Goal: Task Accomplishment & Management: Manage account settings

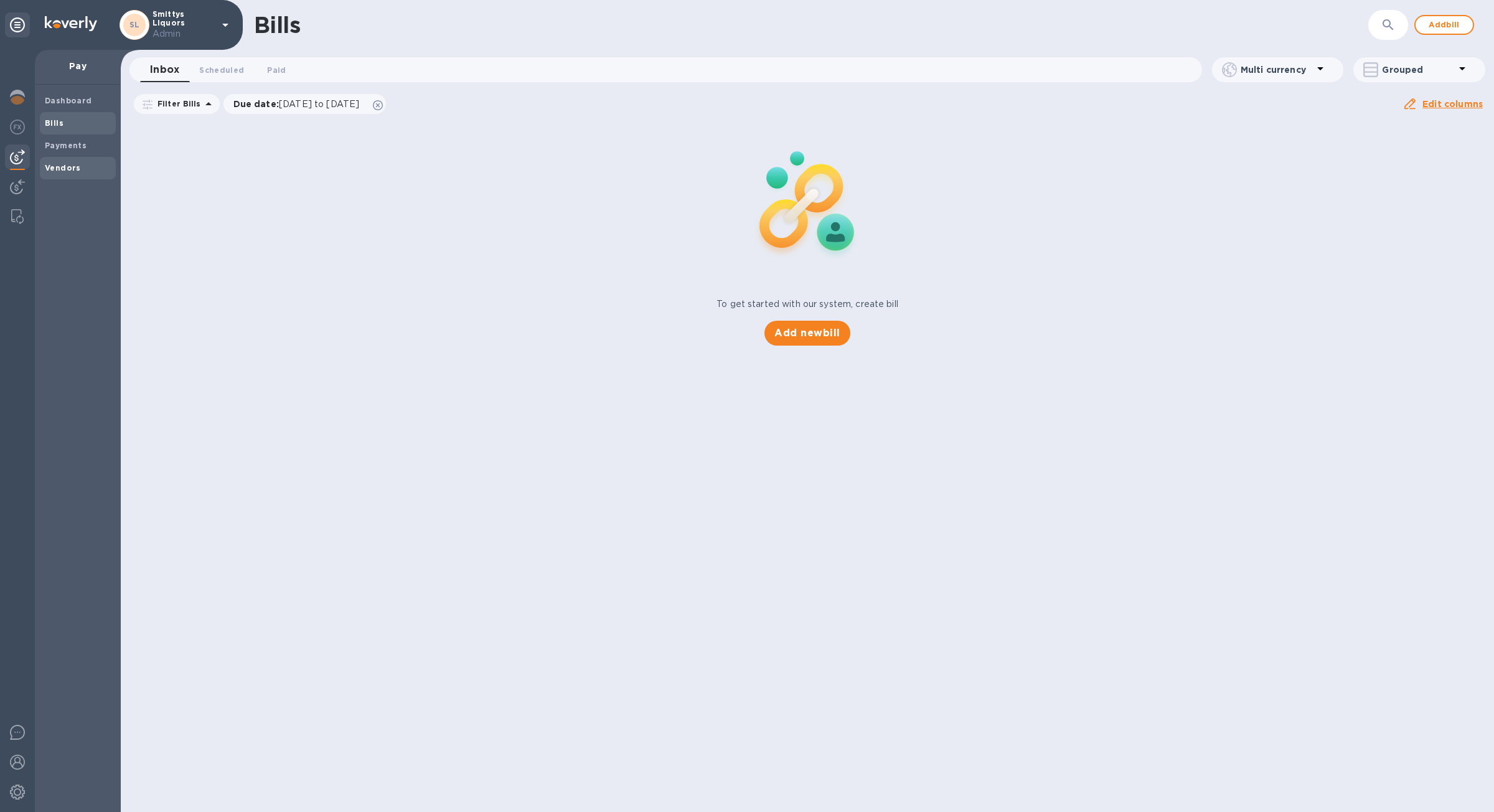
click at [56, 165] on b "Vendors" at bounding box center [63, 167] width 36 height 9
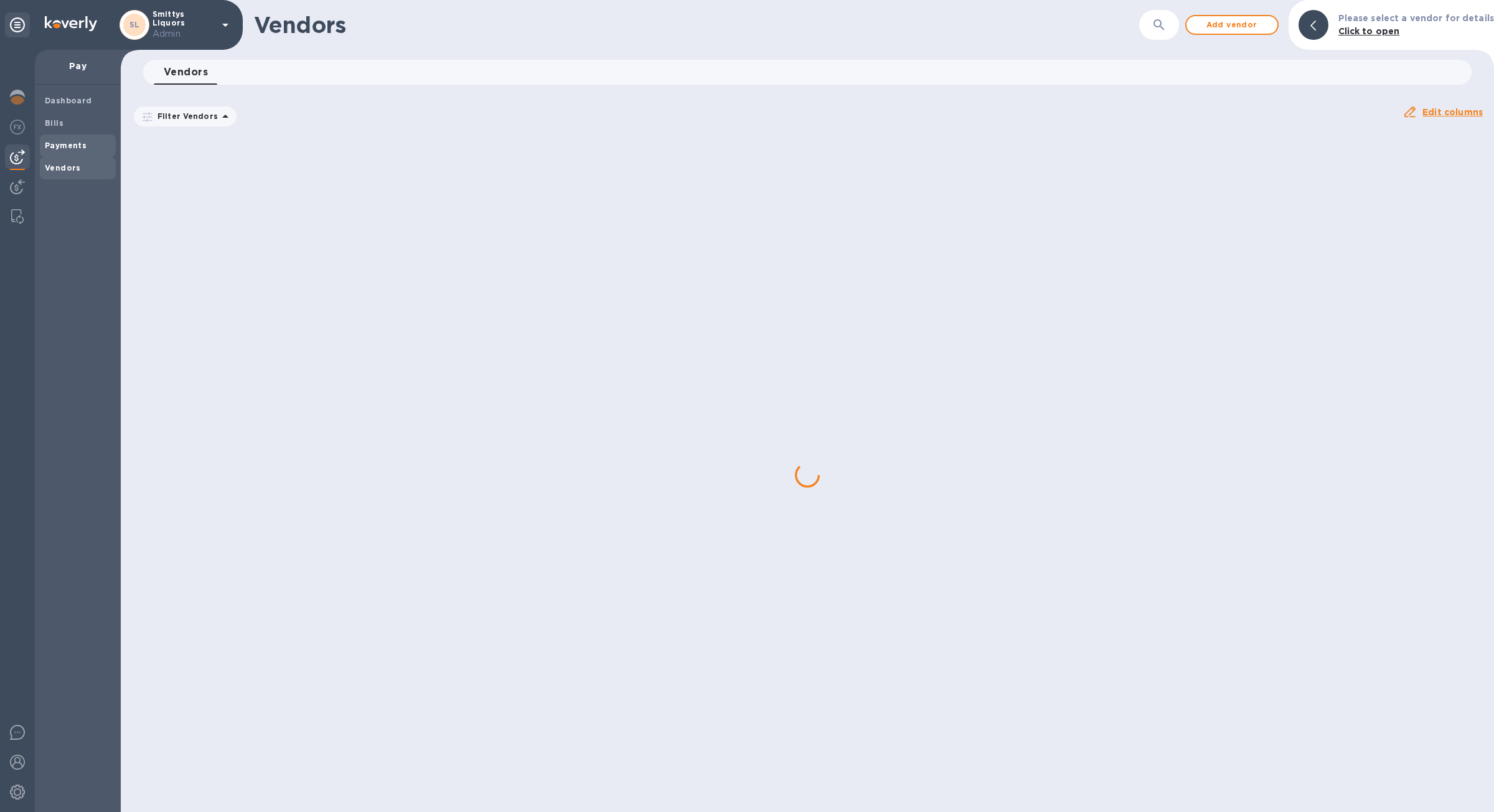
click at [61, 143] on b "Payments" at bounding box center [66, 145] width 42 height 9
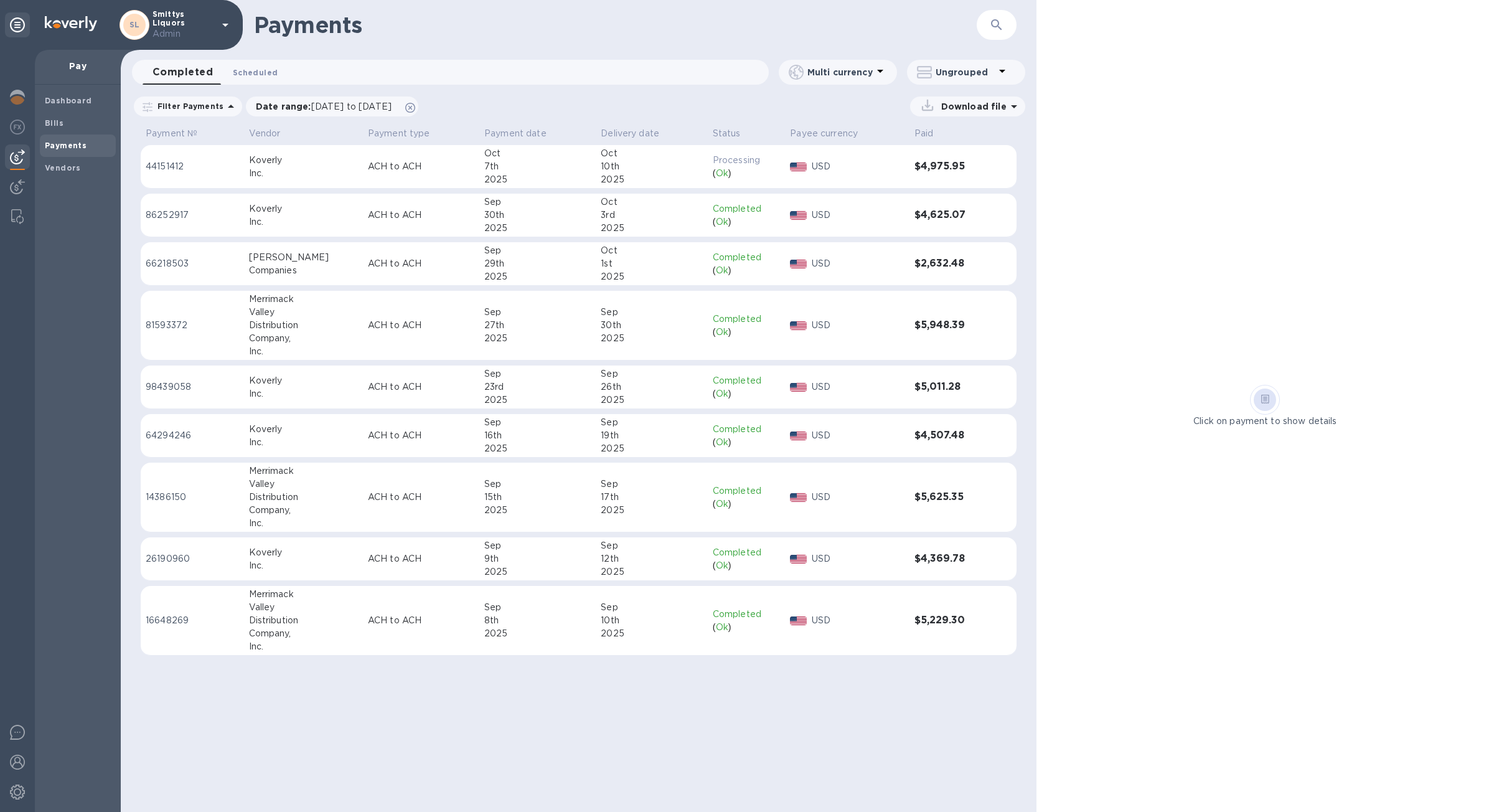
click at [260, 62] on button "Scheduled 0" at bounding box center [255, 72] width 65 height 25
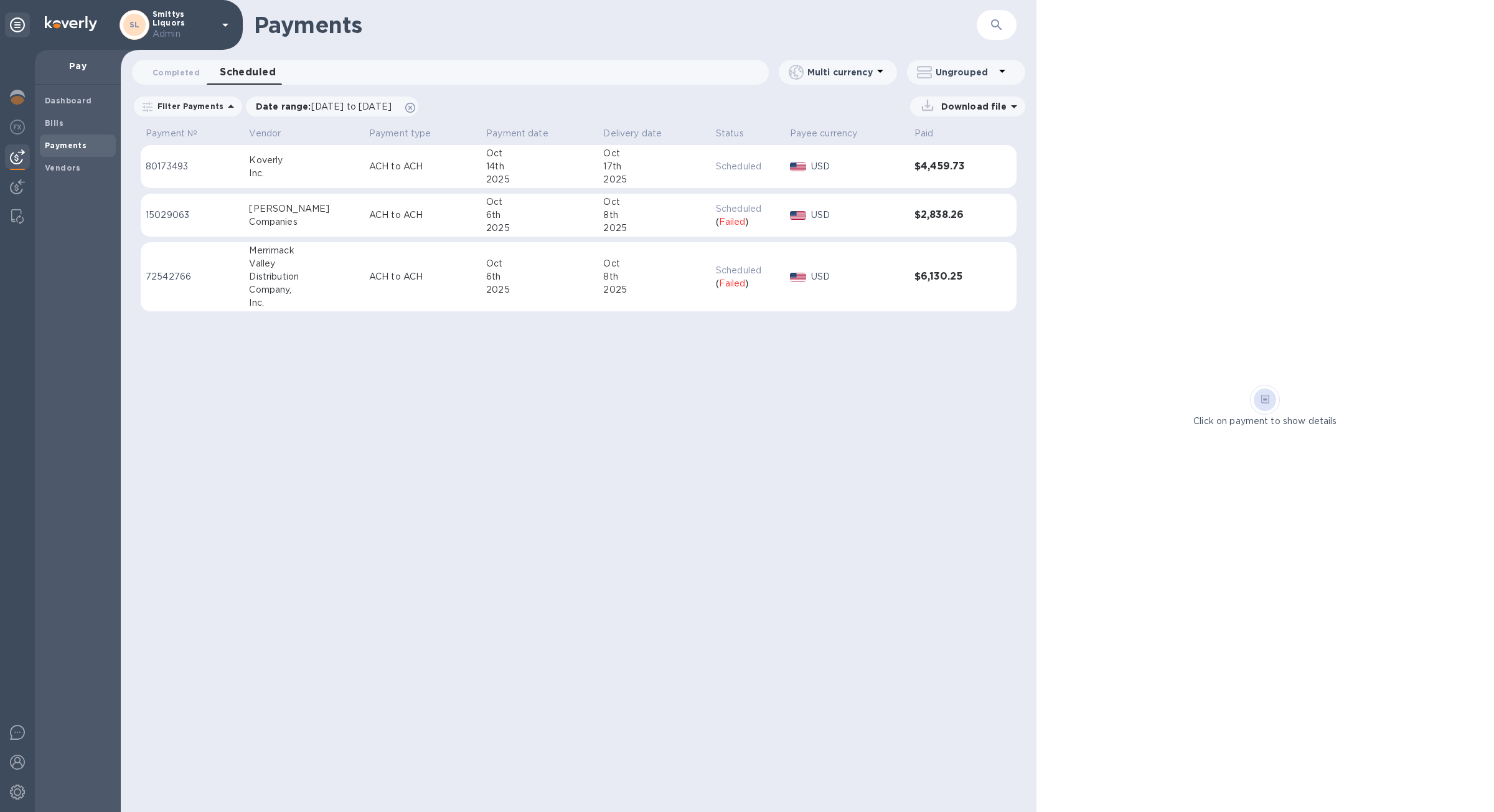
click at [959, 230] on td "$2,838.26" at bounding box center [949, 215] width 80 height 43
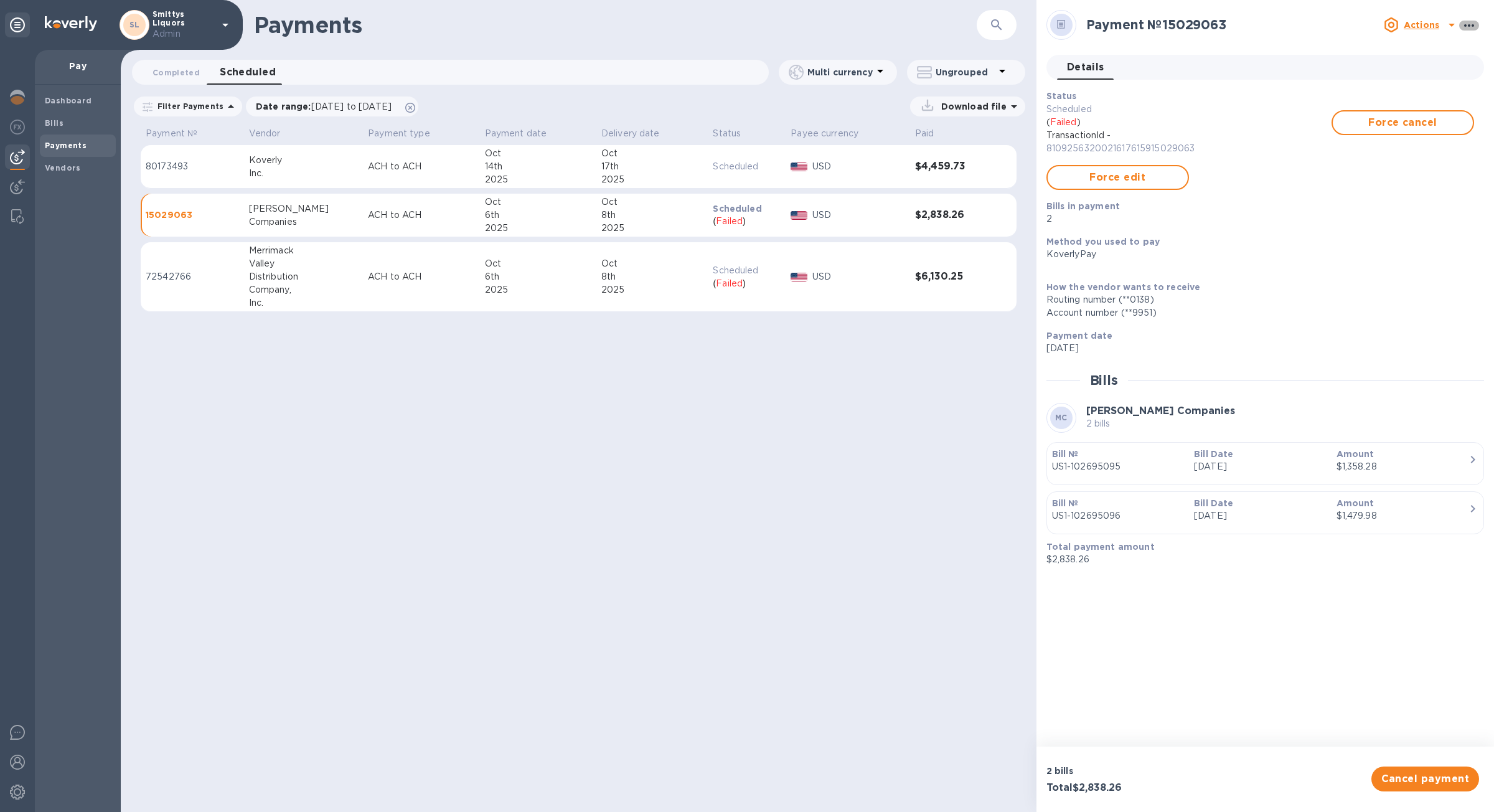
click at [1471, 28] on icon "button" at bounding box center [1469, 25] width 15 height 15
click at [1412, 179] on li "Mark as succeeded" at bounding box center [1408, 170] width 165 height 40
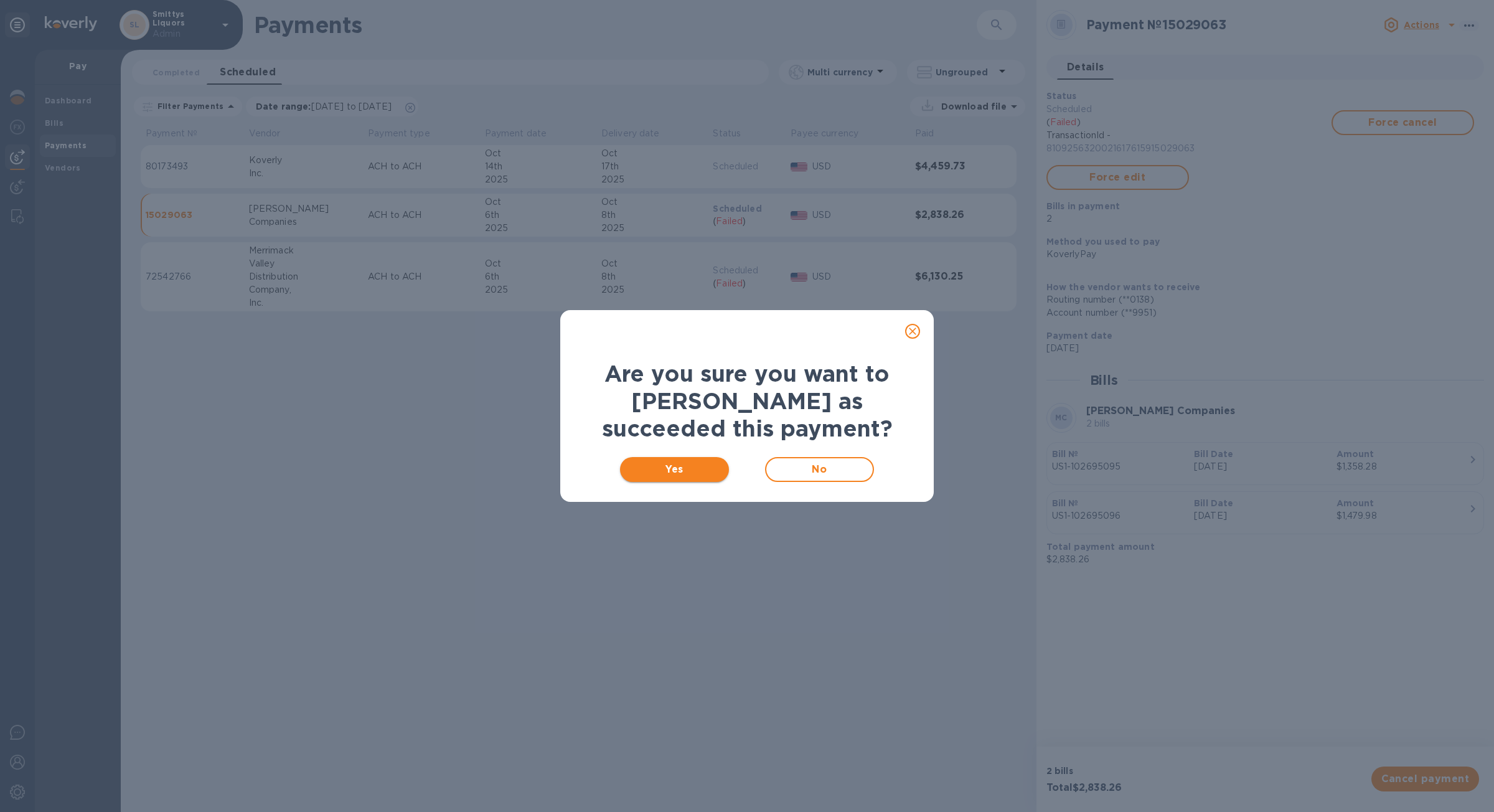
click at [712, 469] on span "Yes" at bounding box center [674, 470] width 89 height 15
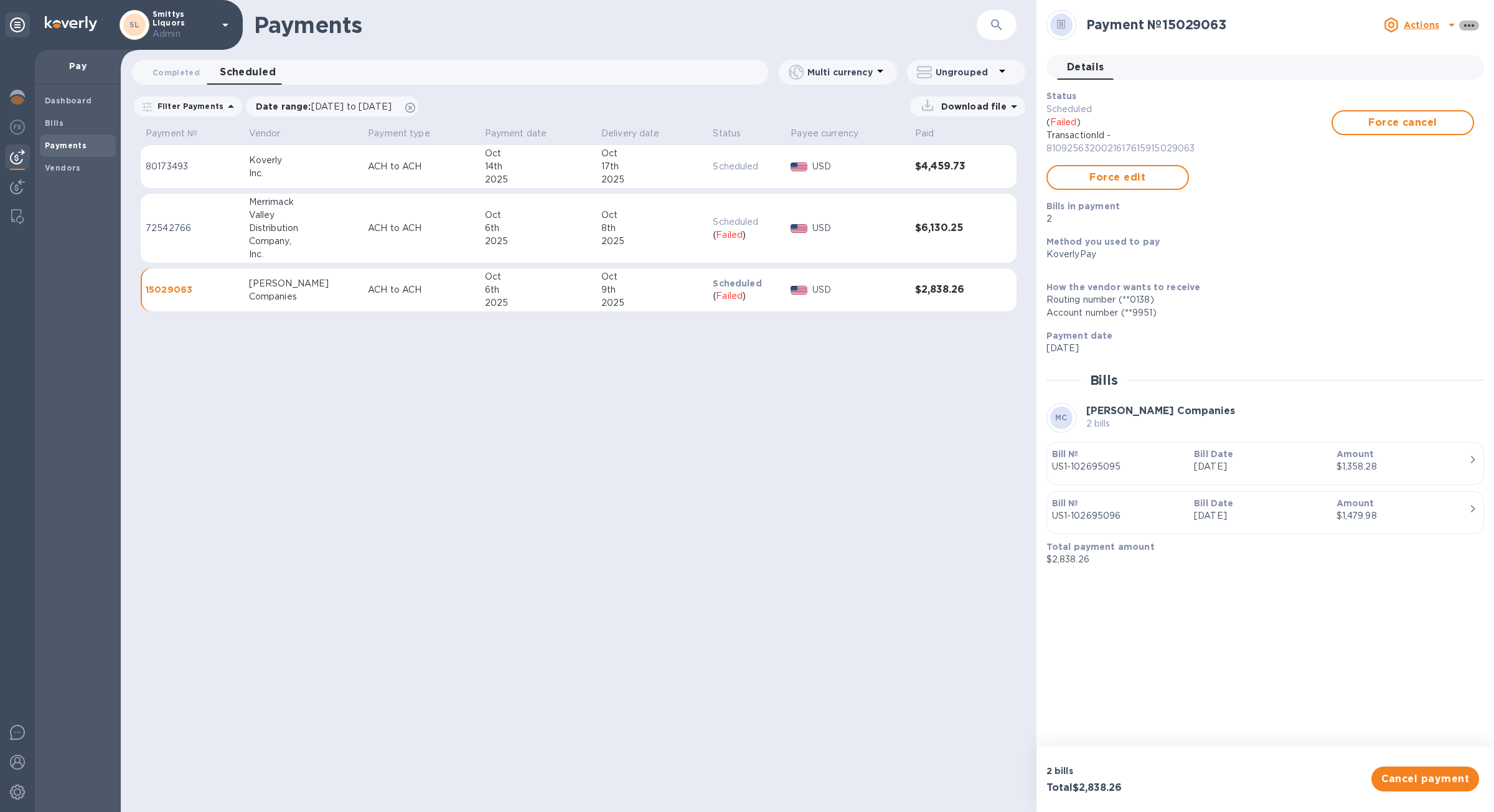
click at [1471, 26] on icon "button" at bounding box center [1469, 25] width 15 height 15
click at [1216, 153] on div at bounding box center [747, 406] width 1494 height 812
click at [876, 550] on div "Payments ​ Completed 0 Scheduled 0 Multi currency Ungrouped Filter Payments Dat…" at bounding box center [579, 406] width 916 height 812
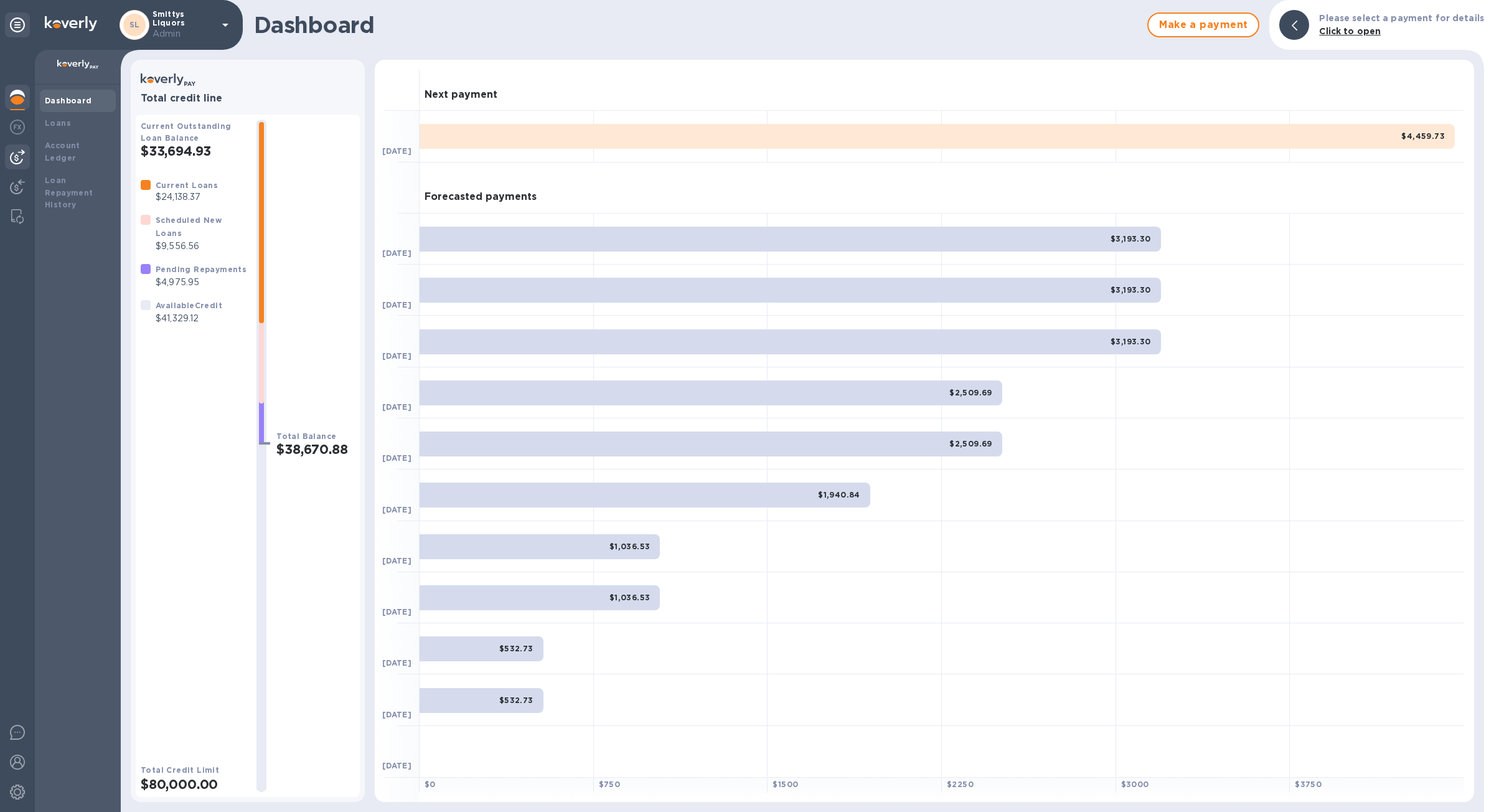
click at [16, 156] on img at bounding box center [17, 157] width 15 height 15
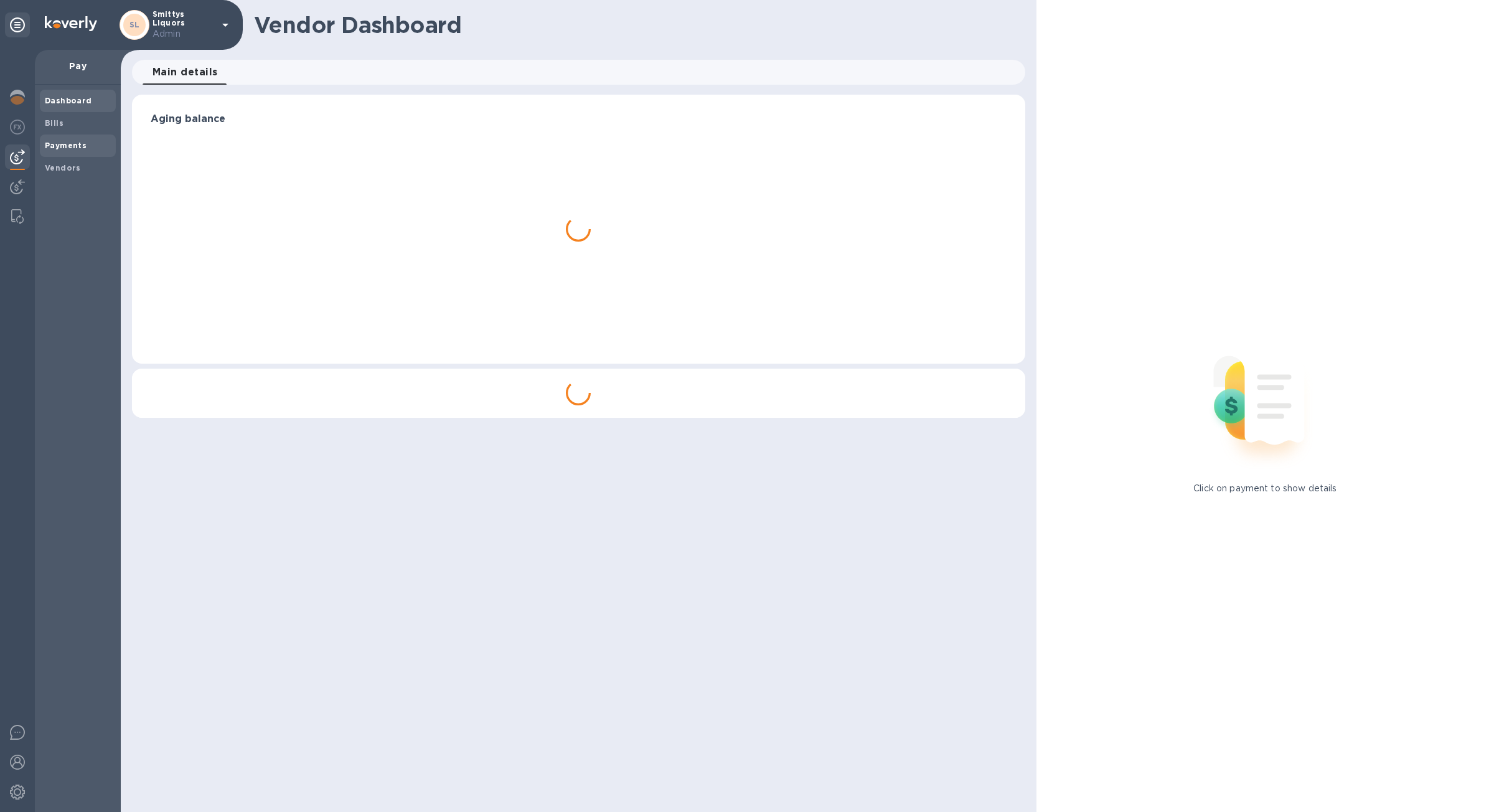
click at [63, 150] on span "Payments" at bounding box center [66, 145] width 42 height 13
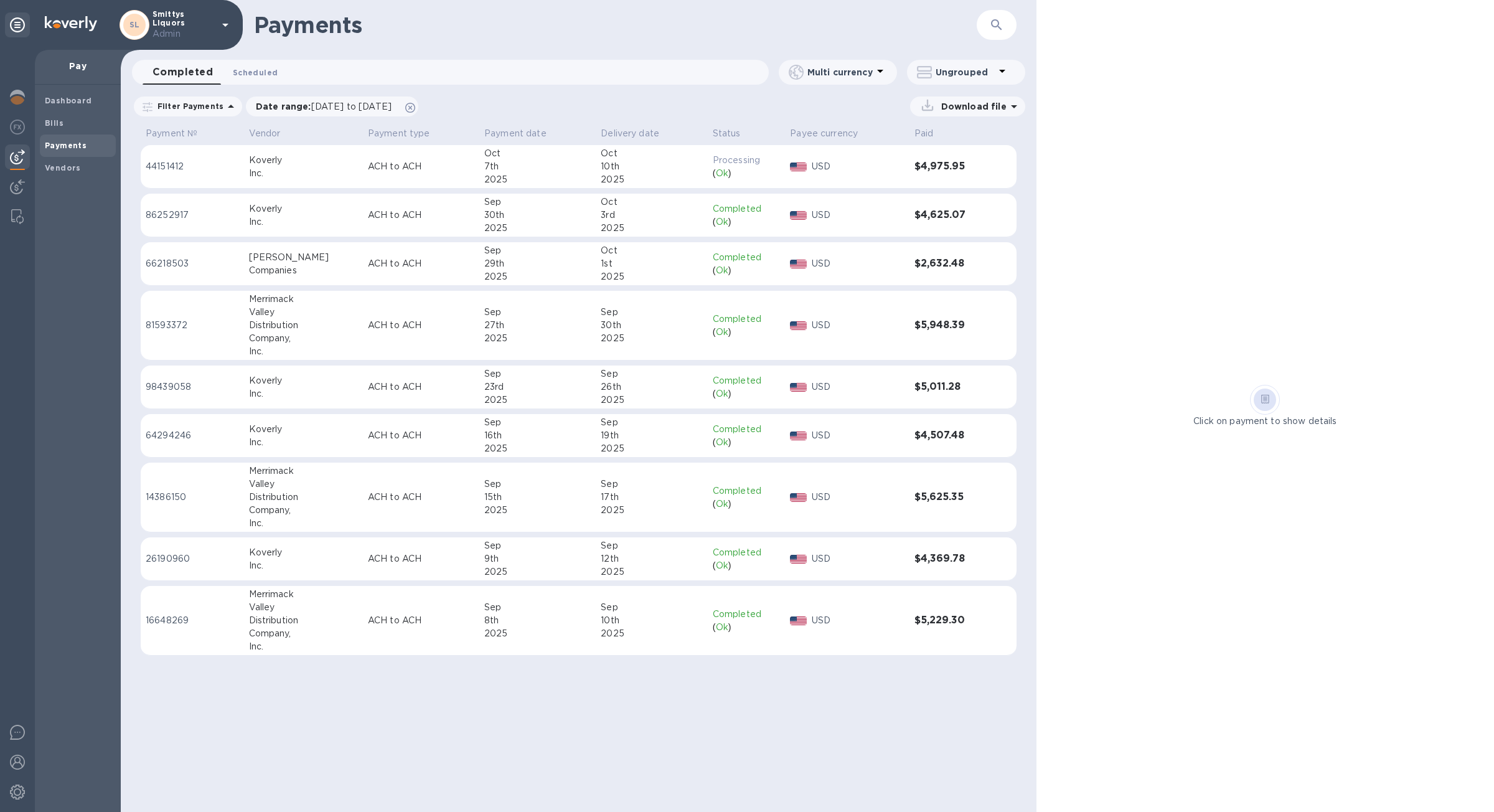
click at [258, 67] on span "Scheduled 0" at bounding box center [255, 72] width 45 height 13
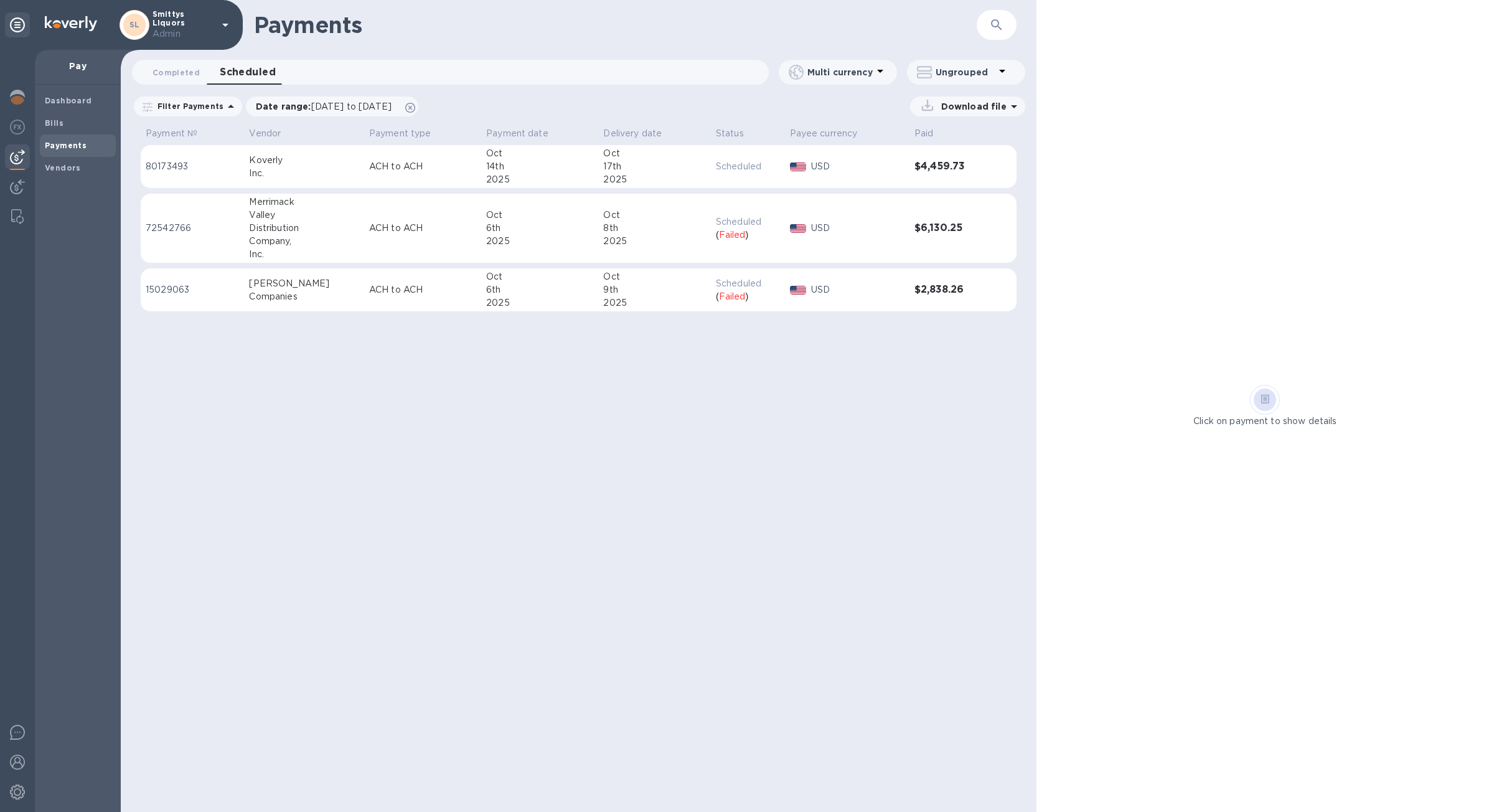
click at [511, 290] on div "6th" at bounding box center [539, 289] width 107 height 13
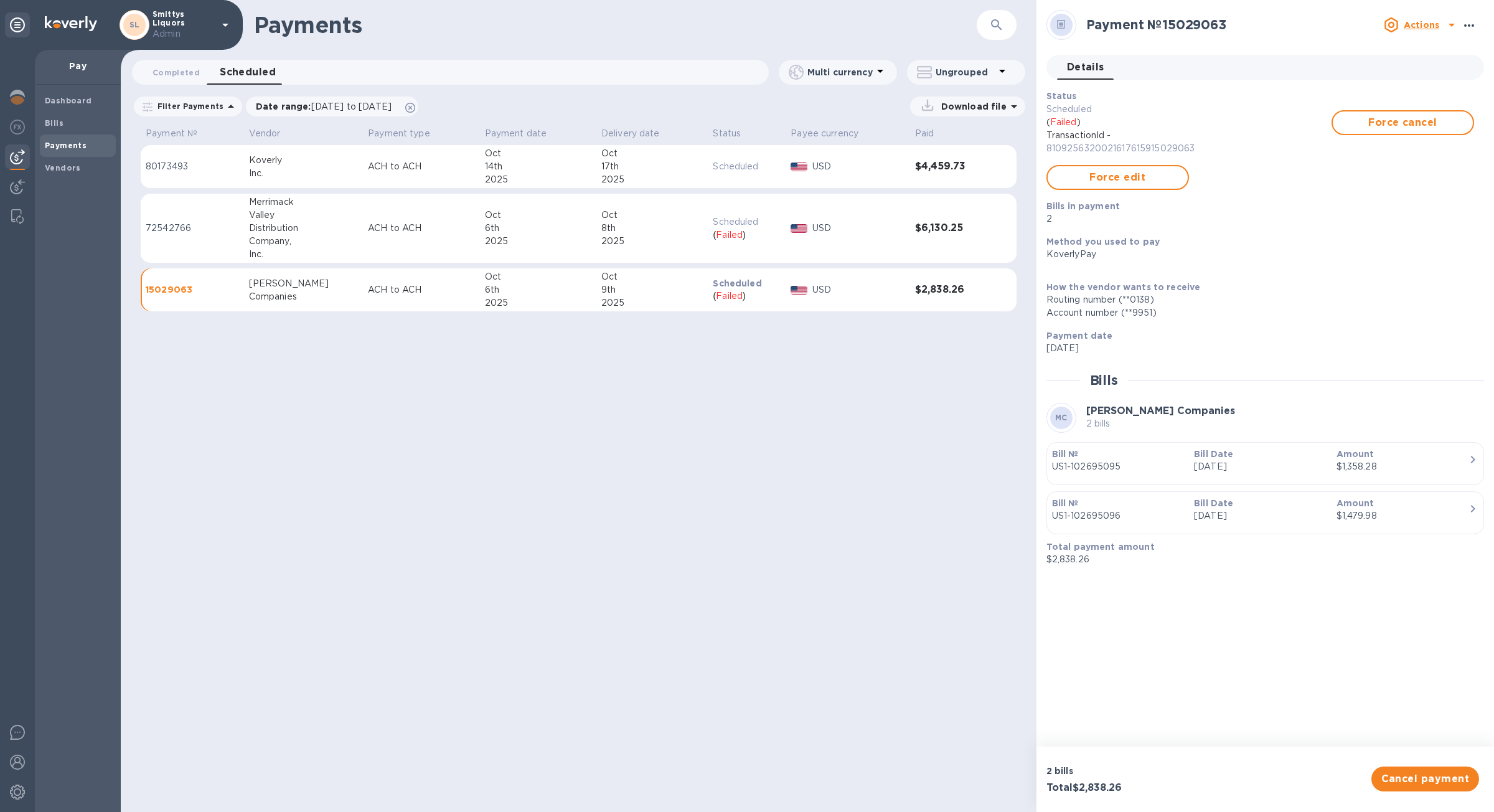
click at [1469, 28] on icon "button" at bounding box center [1469, 25] width 15 height 15
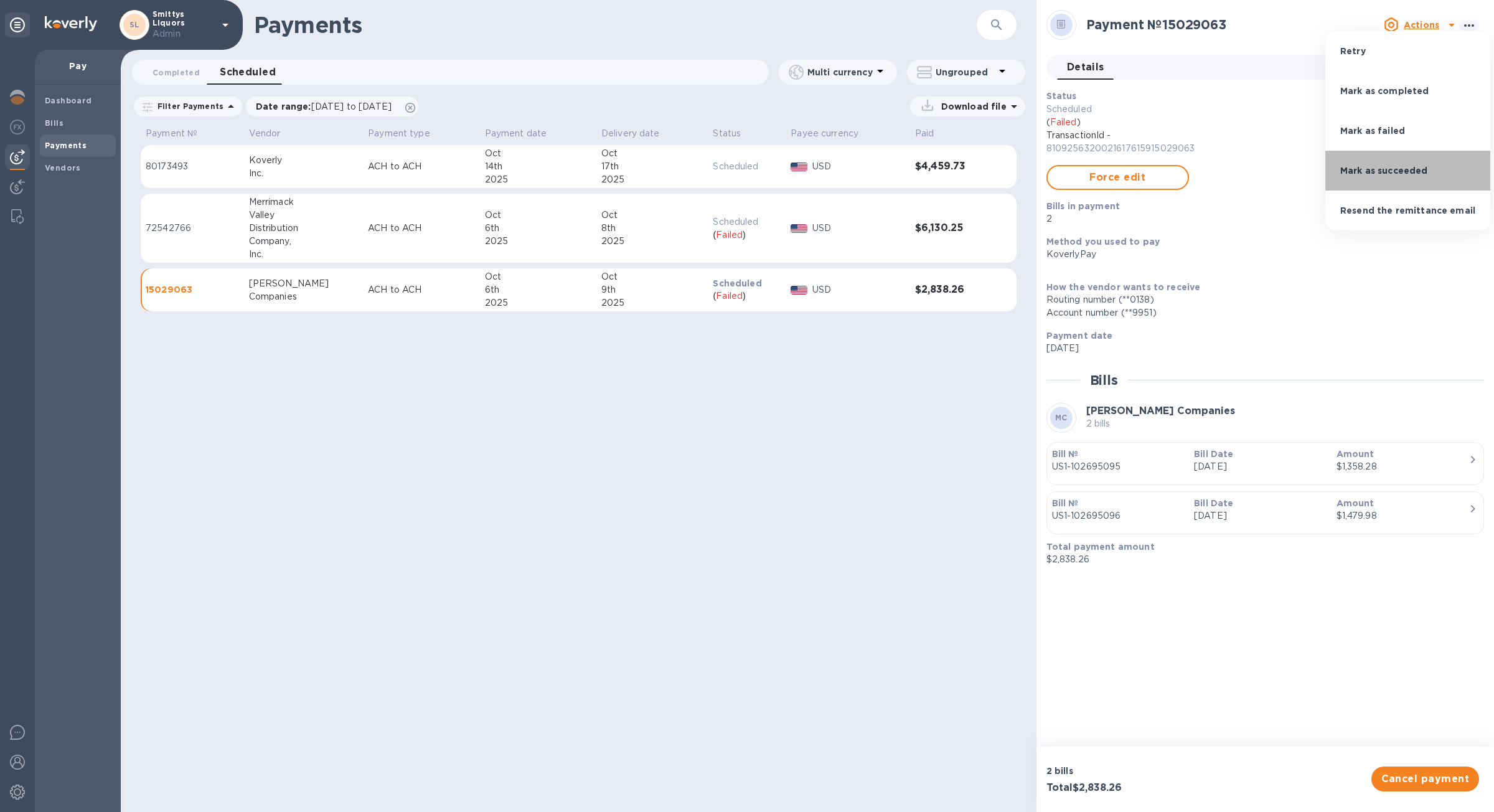
click at [1430, 167] on li "Mark as succeeded" at bounding box center [1408, 170] width 165 height 40
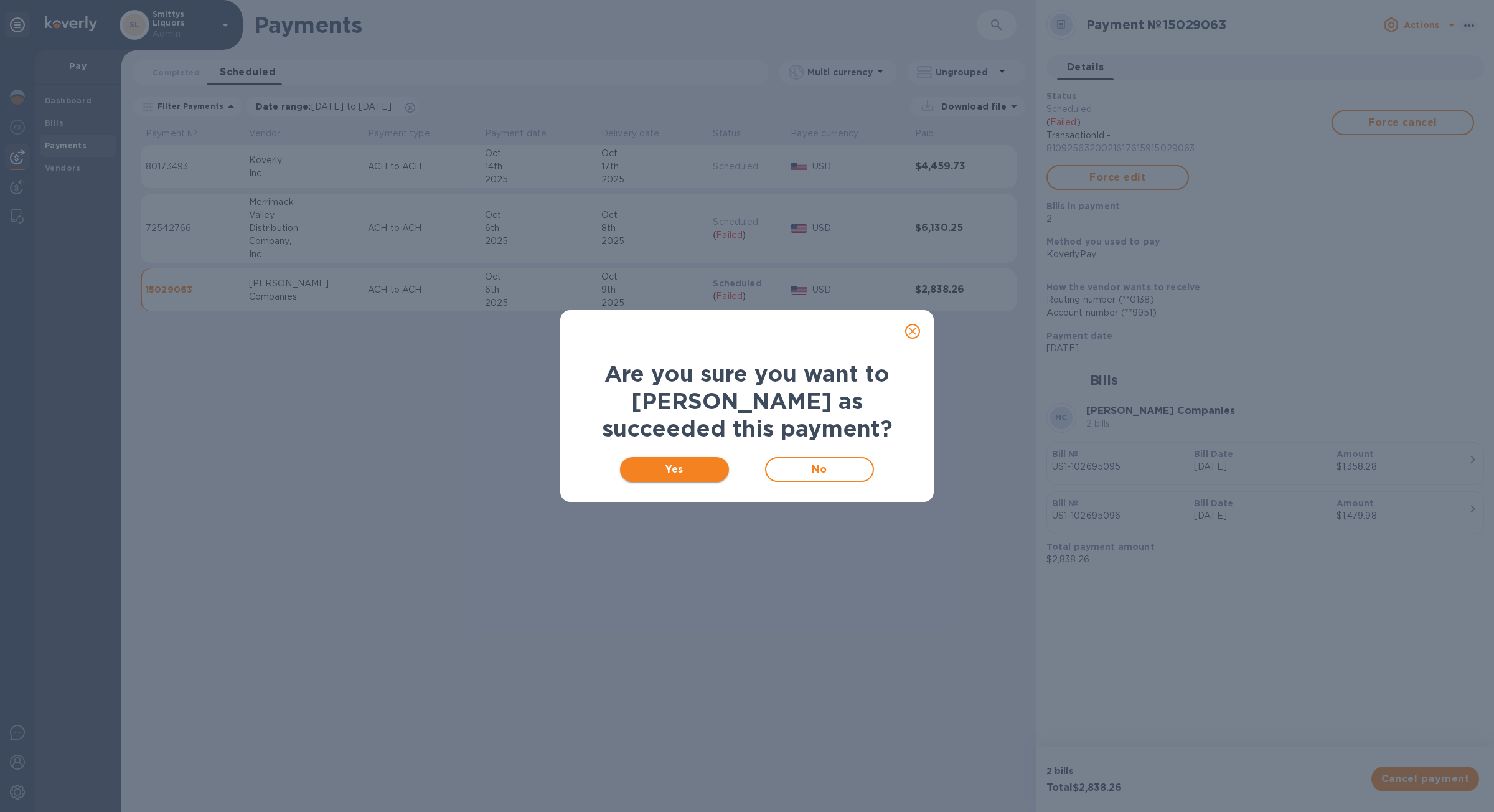
click at [689, 466] on span "Yes" at bounding box center [674, 470] width 89 height 15
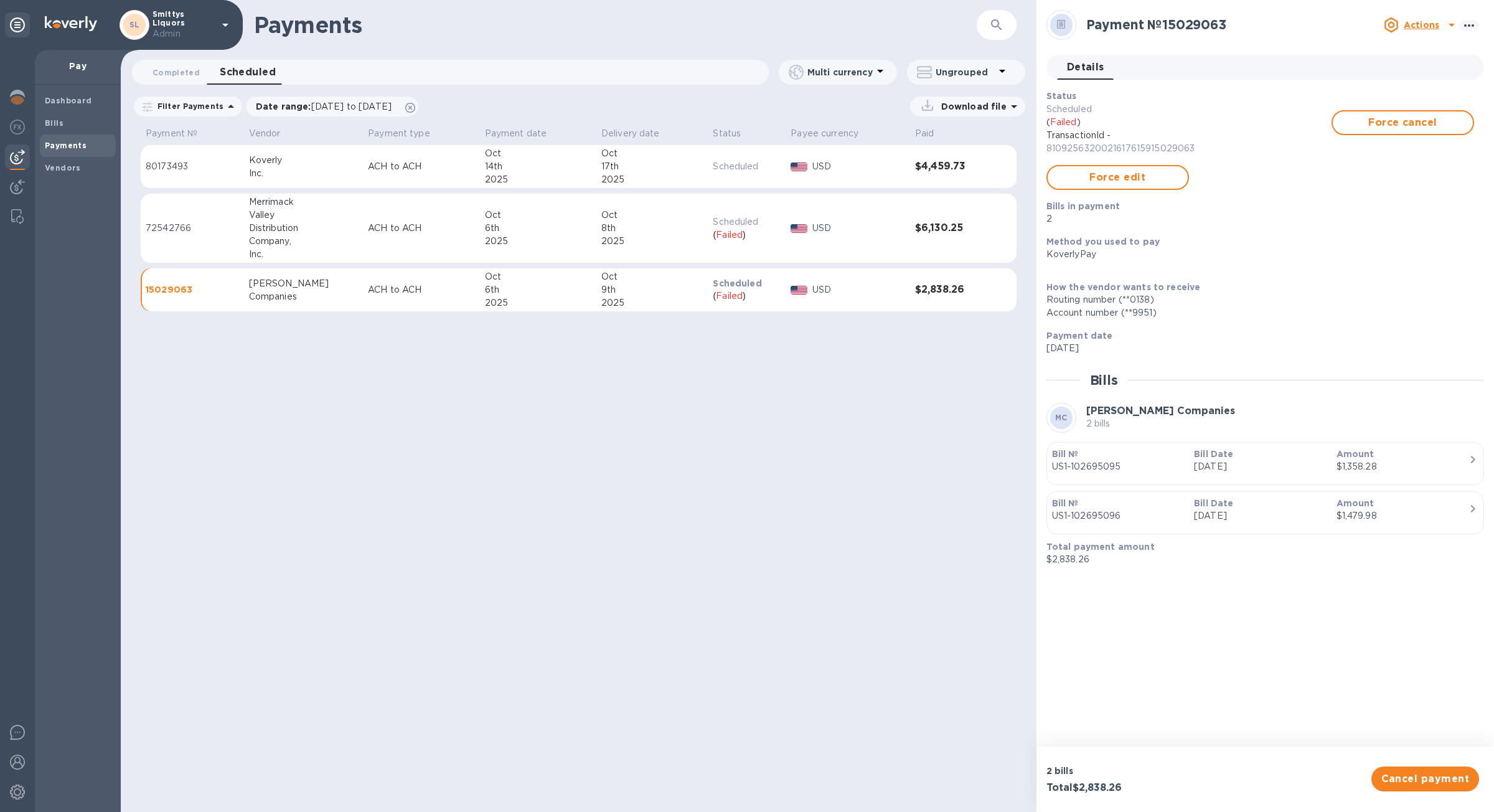
click at [673, 303] on div "2025" at bounding box center [652, 302] width 102 height 13
click at [636, 253] on td "[DATE]" at bounding box center [653, 228] width 112 height 70
click at [659, 307] on div "2025" at bounding box center [652, 302] width 102 height 13
click at [636, 253] on td "[DATE]" at bounding box center [653, 228] width 112 height 70
click at [666, 296] on div "2025" at bounding box center [652, 302] width 102 height 13
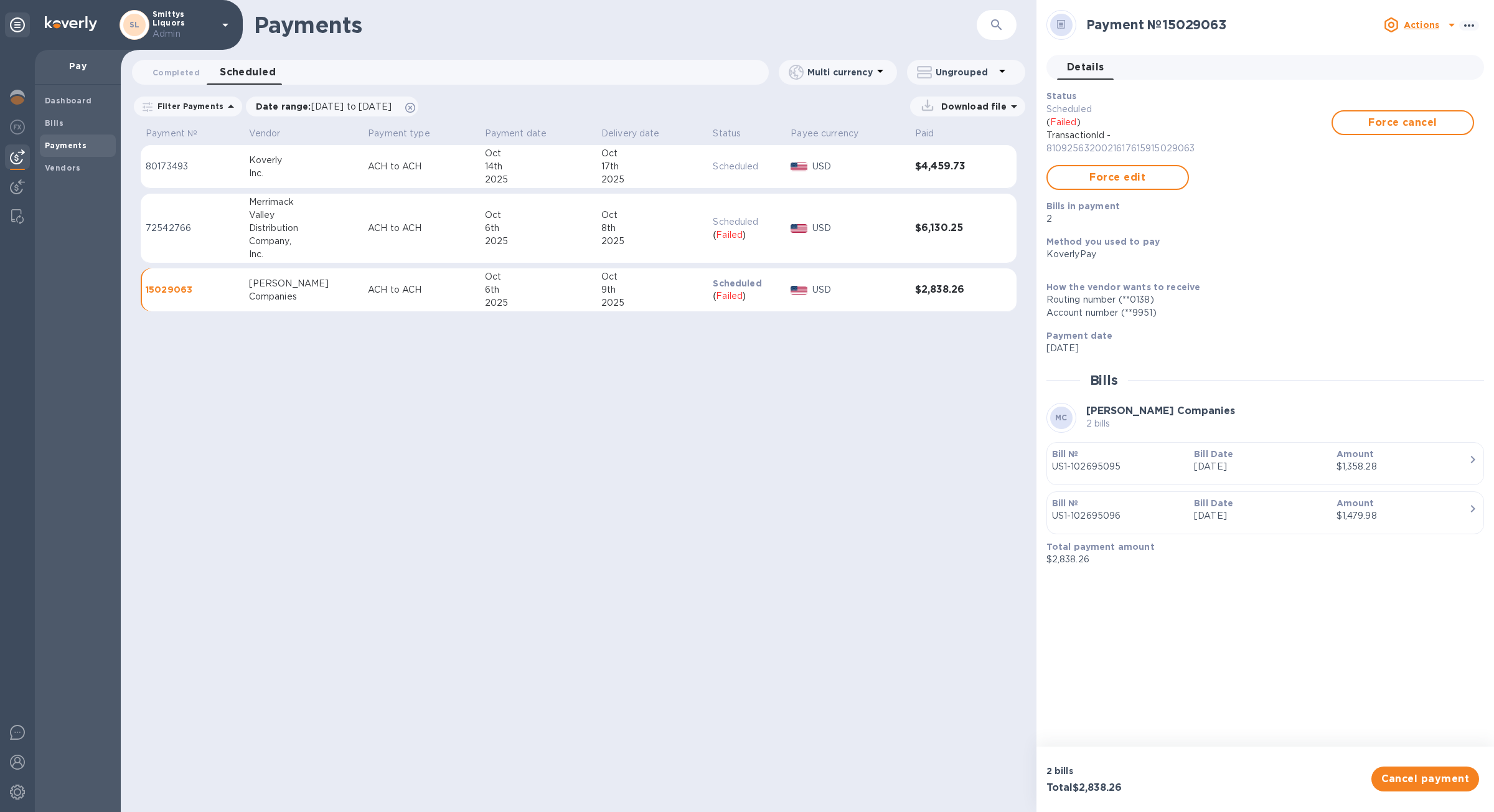
click at [852, 224] on p "USD" at bounding box center [858, 227] width 93 height 13
click at [58, 121] on b "Bills" at bounding box center [54, 123] width 19 height 9
